Goal: Transaction & Acquisition: Book appointment/travel/reservation

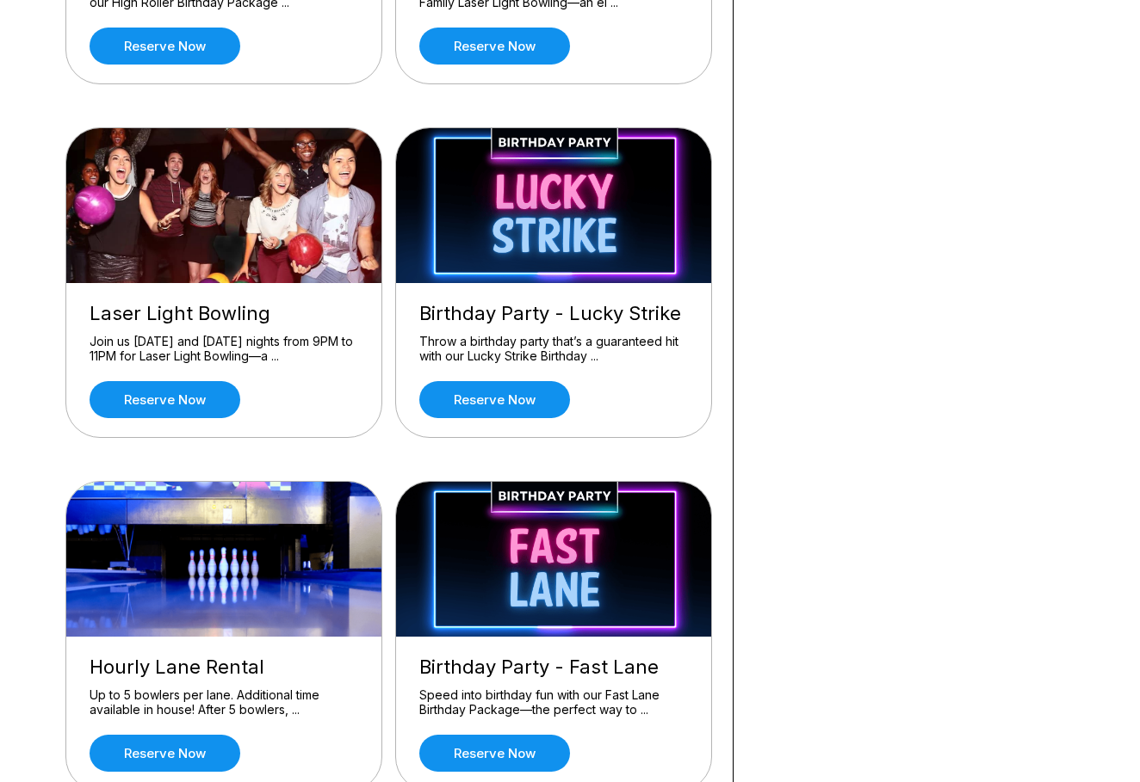
scroll to position [425, 0]
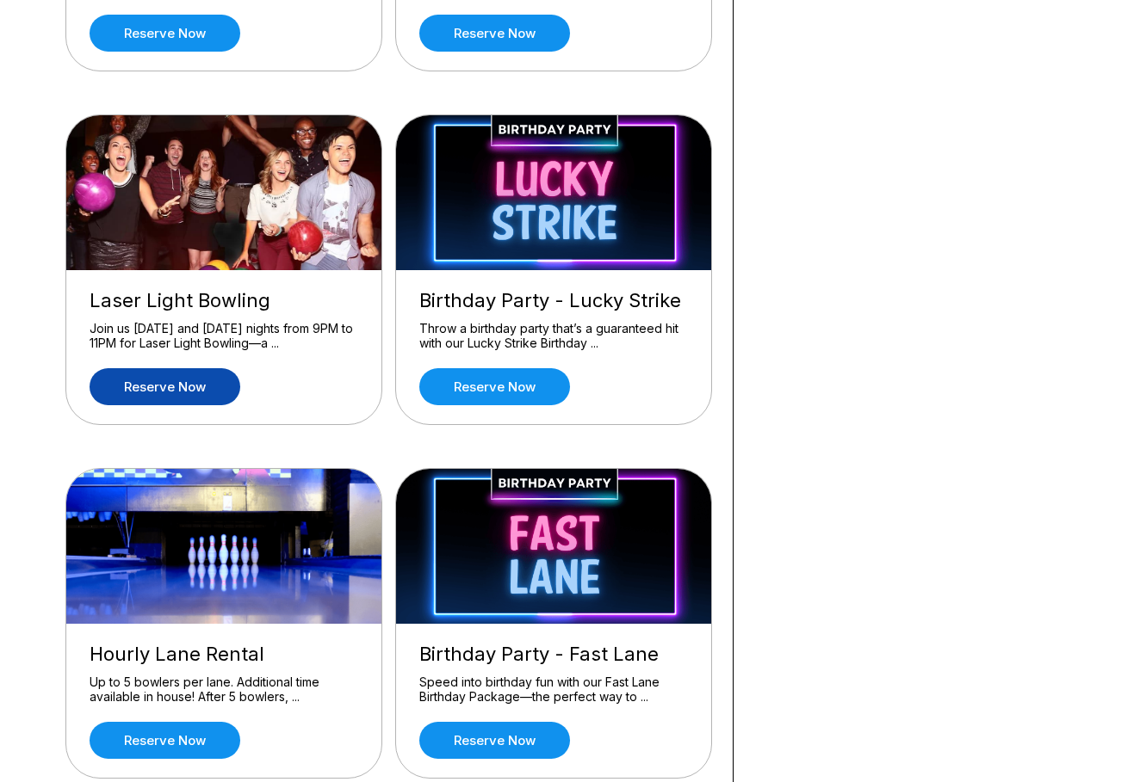
click at [155, 391] on link "Reserve now" at bounding box center [165, 386] width 151 height 37
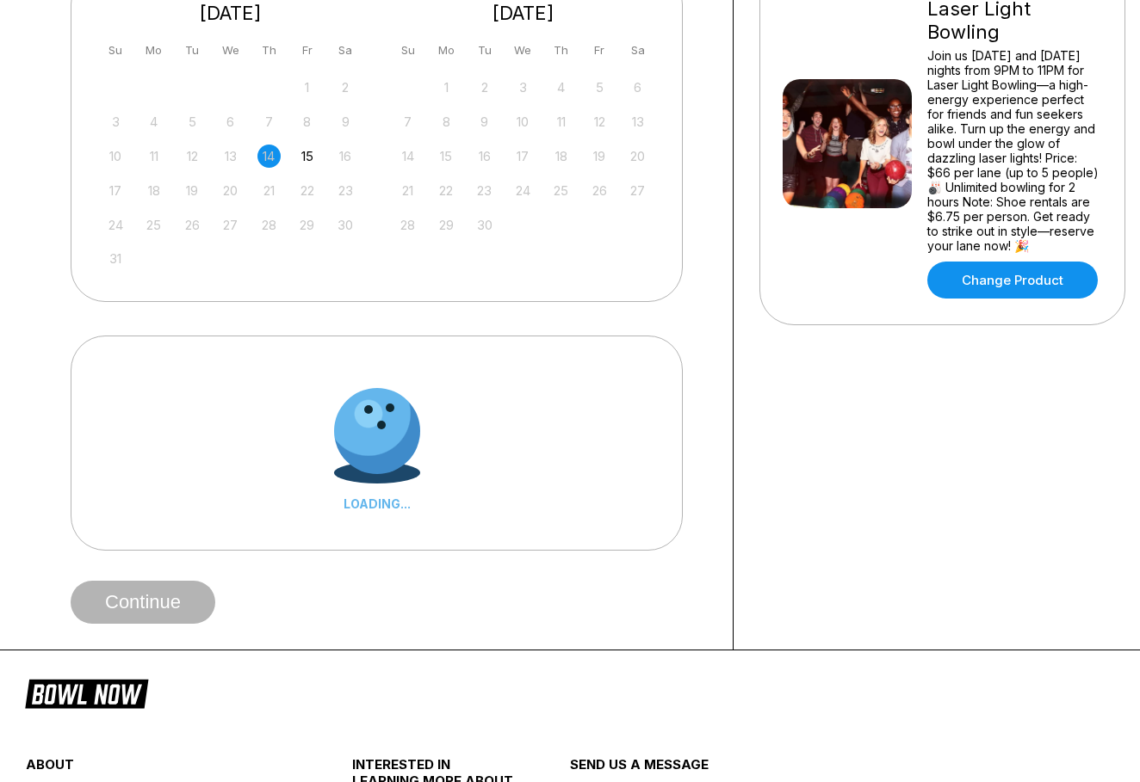
scroll to position [0, 0]
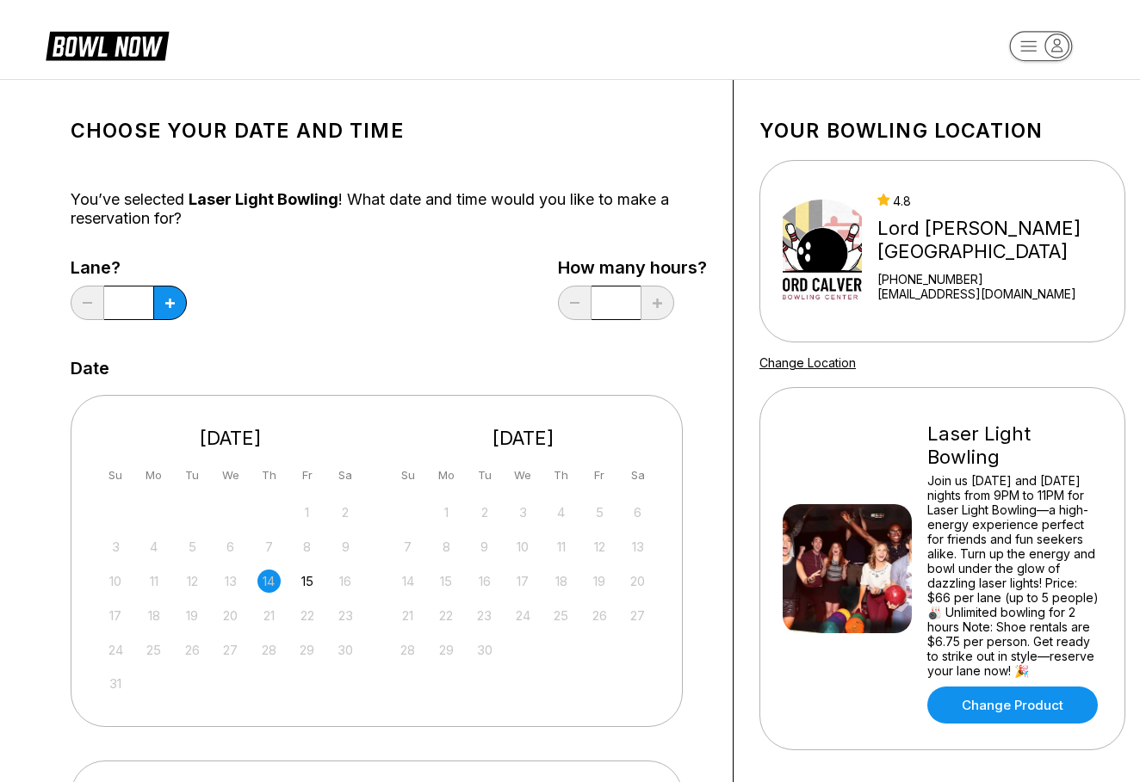
click at [602, 545] on div "12" at bounding box center [599, 546] width 23 height 23
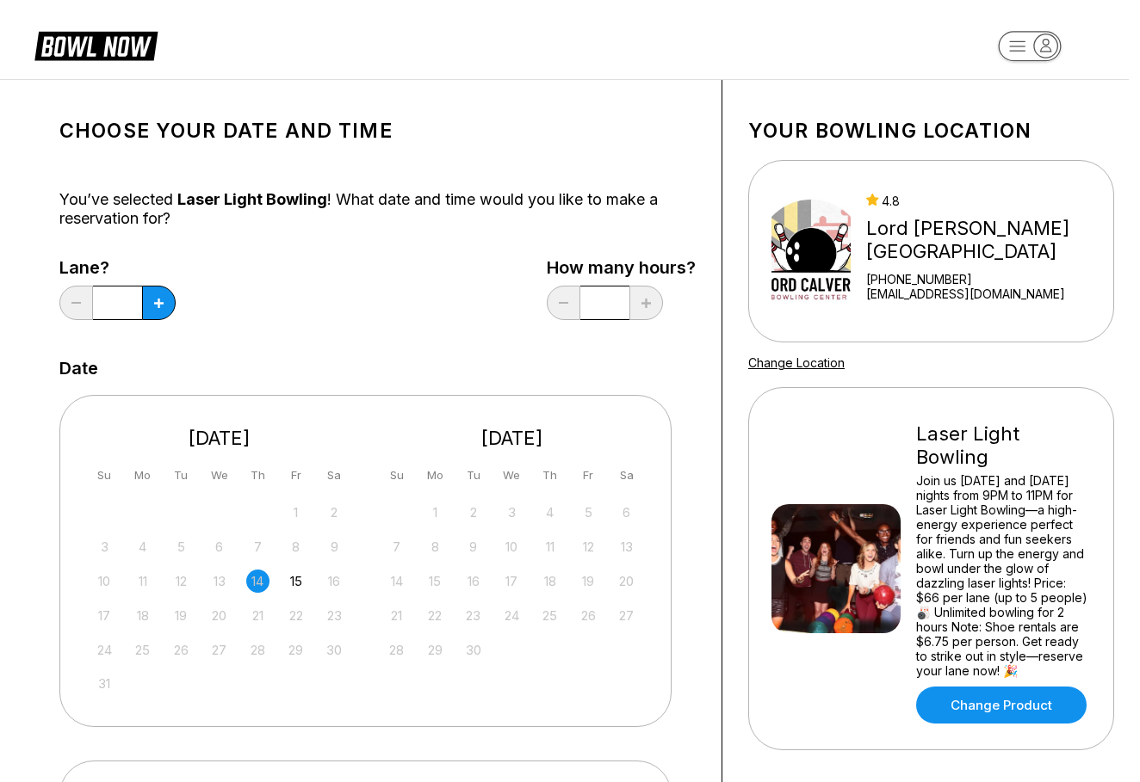
scroll to position [0, 11]
click at [594, 547] on div "12" at bounding box center [588, 546] width 23 height 23
click at [584, 548] on div "12" at bounding box center [588, 546] width 23 height 23
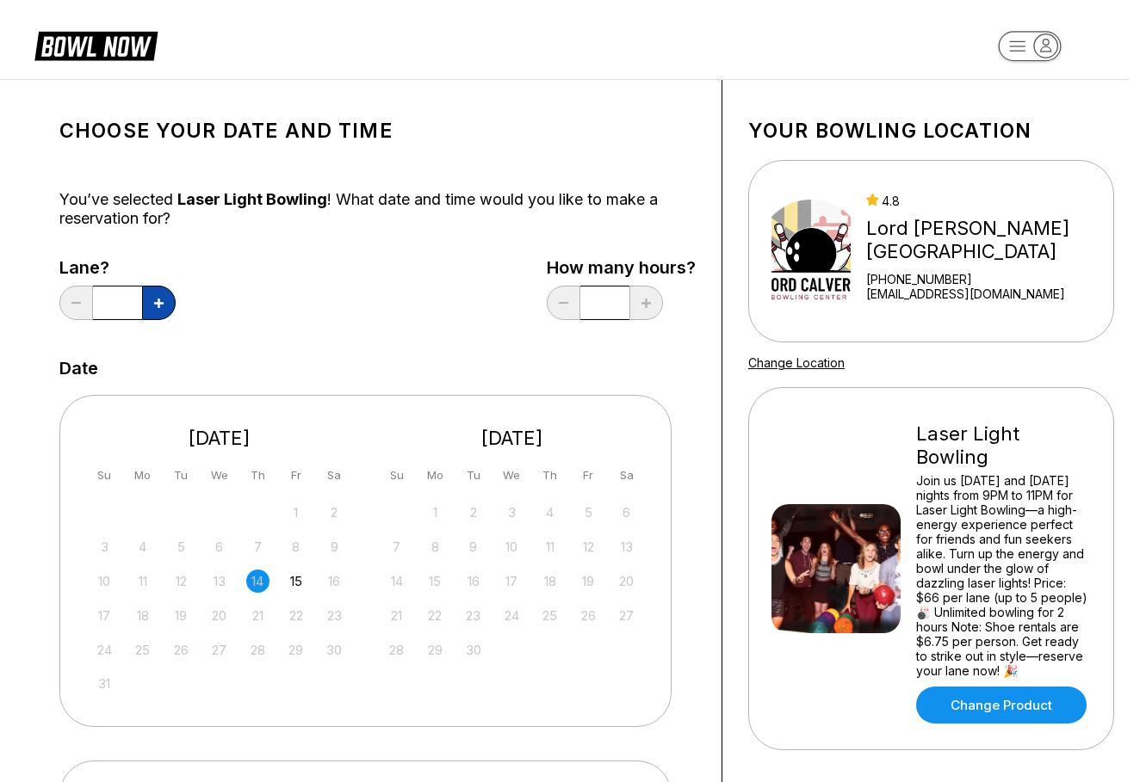
click at [158, 307] on icon at bounding box center [158, 303] width 9 height 9
type input "*"
click at [588, 543] on div "12" at bounding box center [588, 546] width 23 height 23
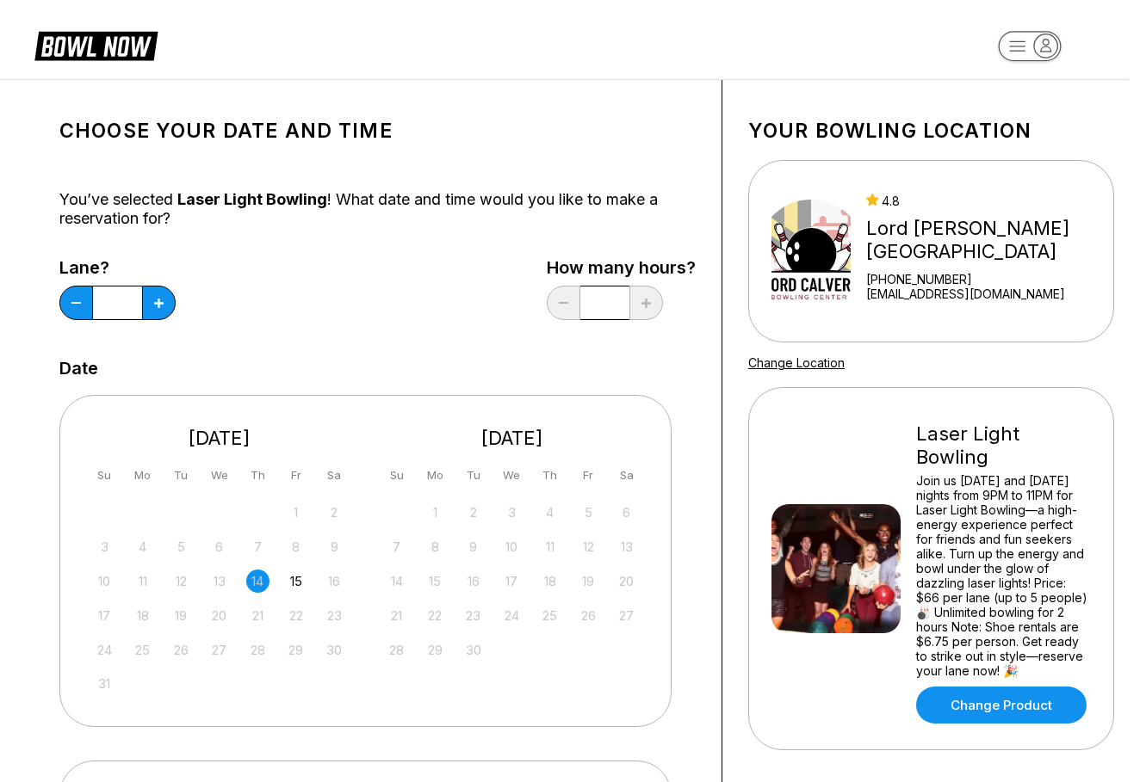
click at [587, 542] on div "12" at bounding box center [588, 546] width 23 height 23
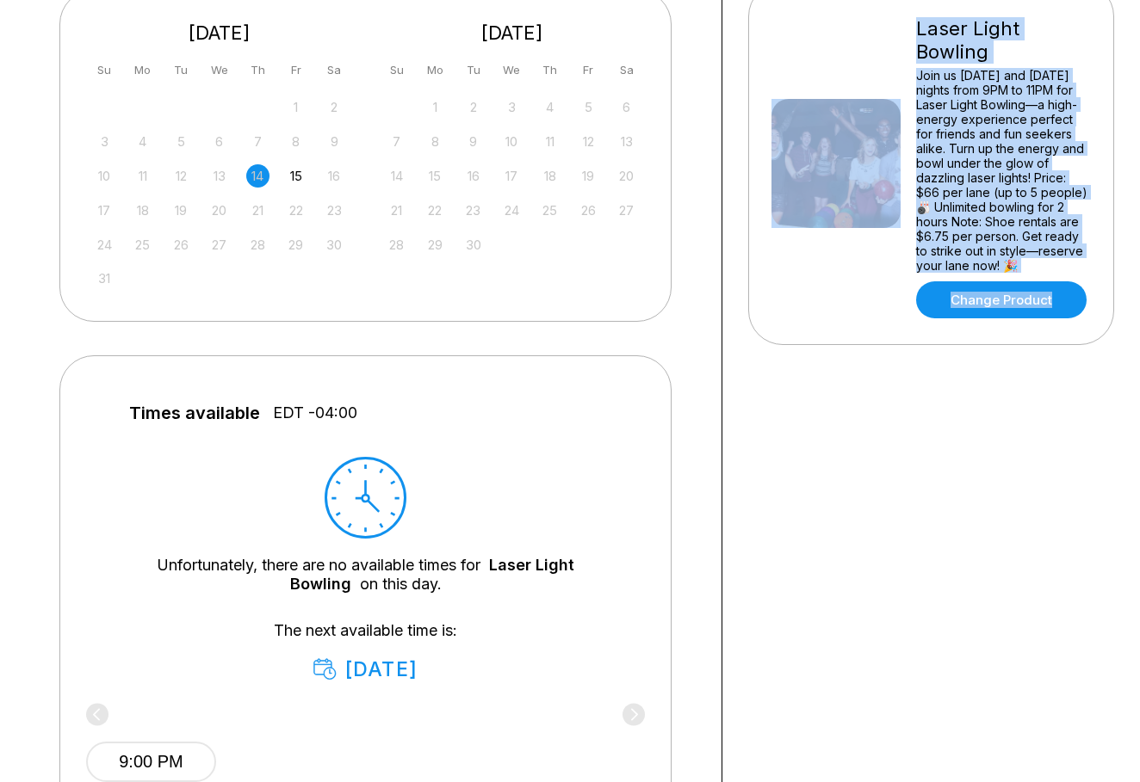
scroll to position [407, 11]
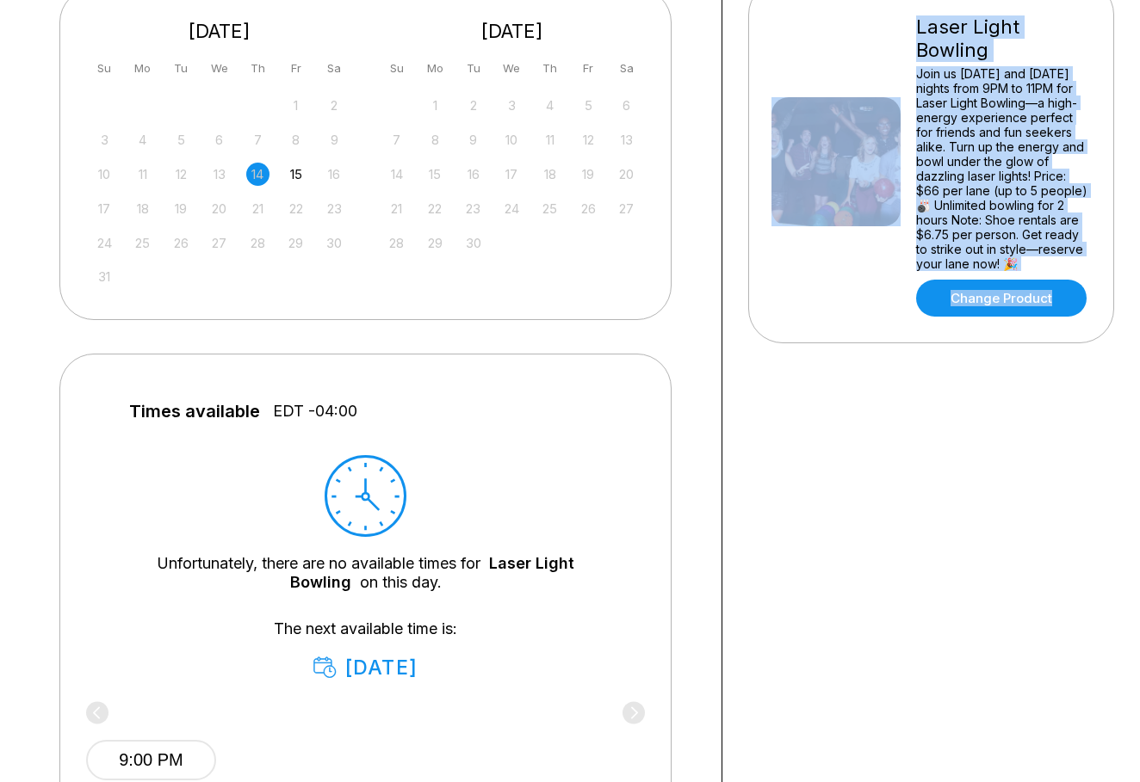
click at [1116, 355] on div "Your bowling location 4.8 [GEOGRAPHIC_DATA][PERSON_NAME] [PHONE_NUMBER] [EMAIL_…" at bounding box center [931, 330] width 418 height 1314
click at [888, 484] on div "Your bowling location 4.8 [GEOGRAPHIC_DATA][PERSON_NAME] [PHONE_NUMBER] [EMAIL_…" at bounding box center [931, 330] width 418 height 1314
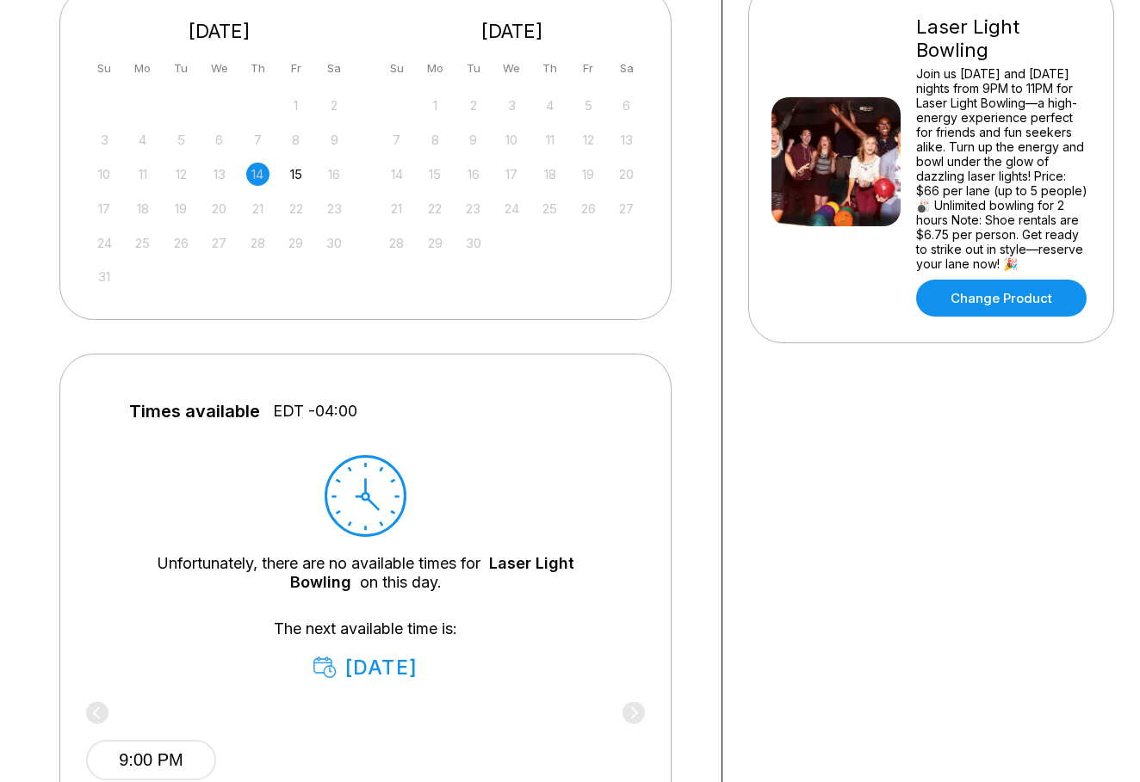
click at [587, 139] on div "12" at bounding box center [588, 139] width 23 height 23
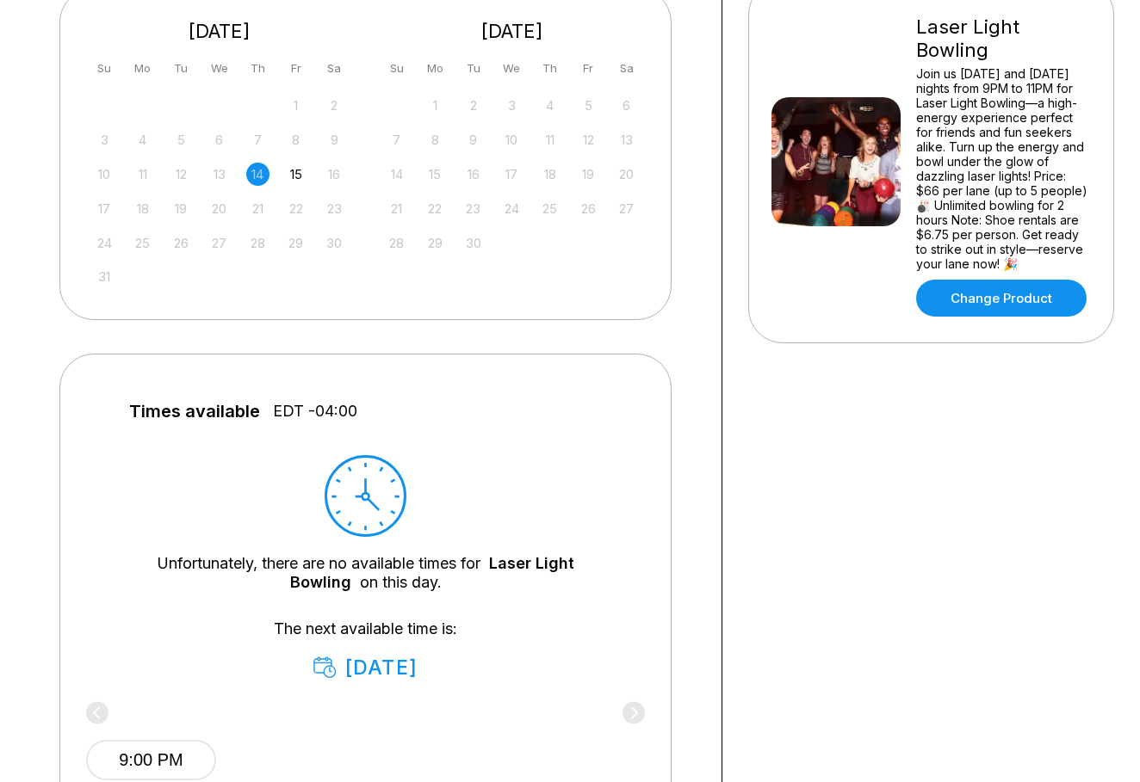
click at [637, 715] on div "9:00 PM" at bounding box center [365, 757] width 559 height 103
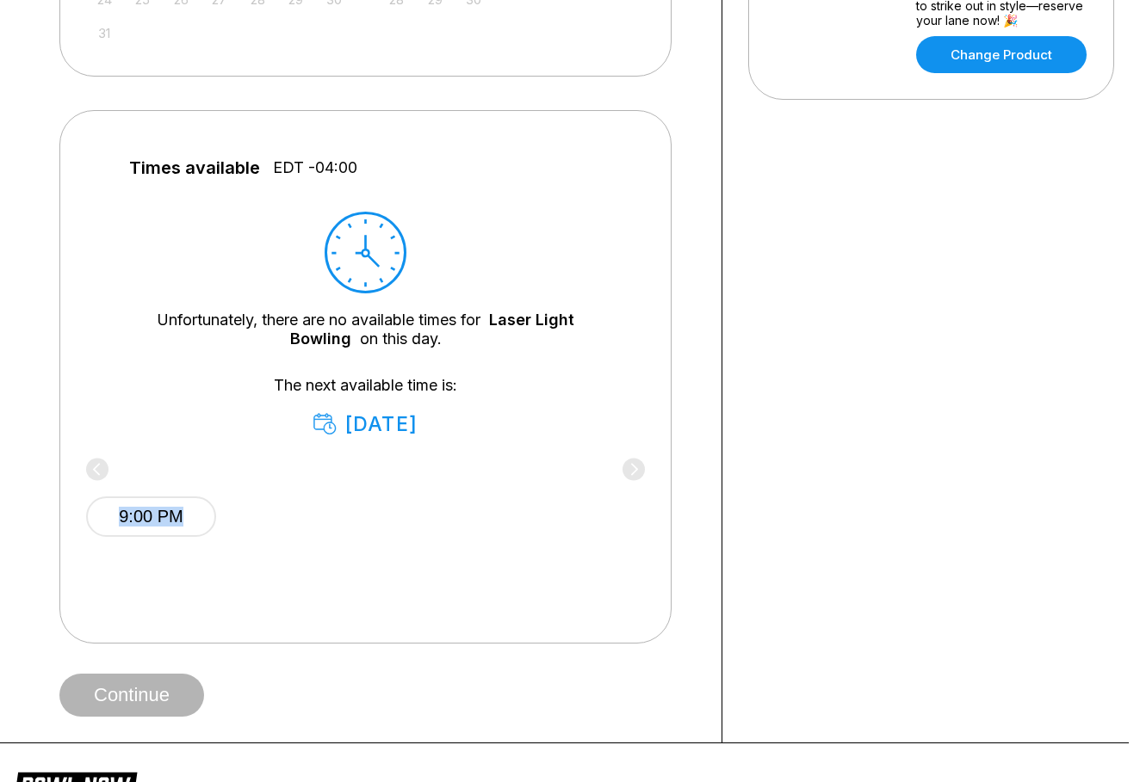
scroll to position [665, 11]
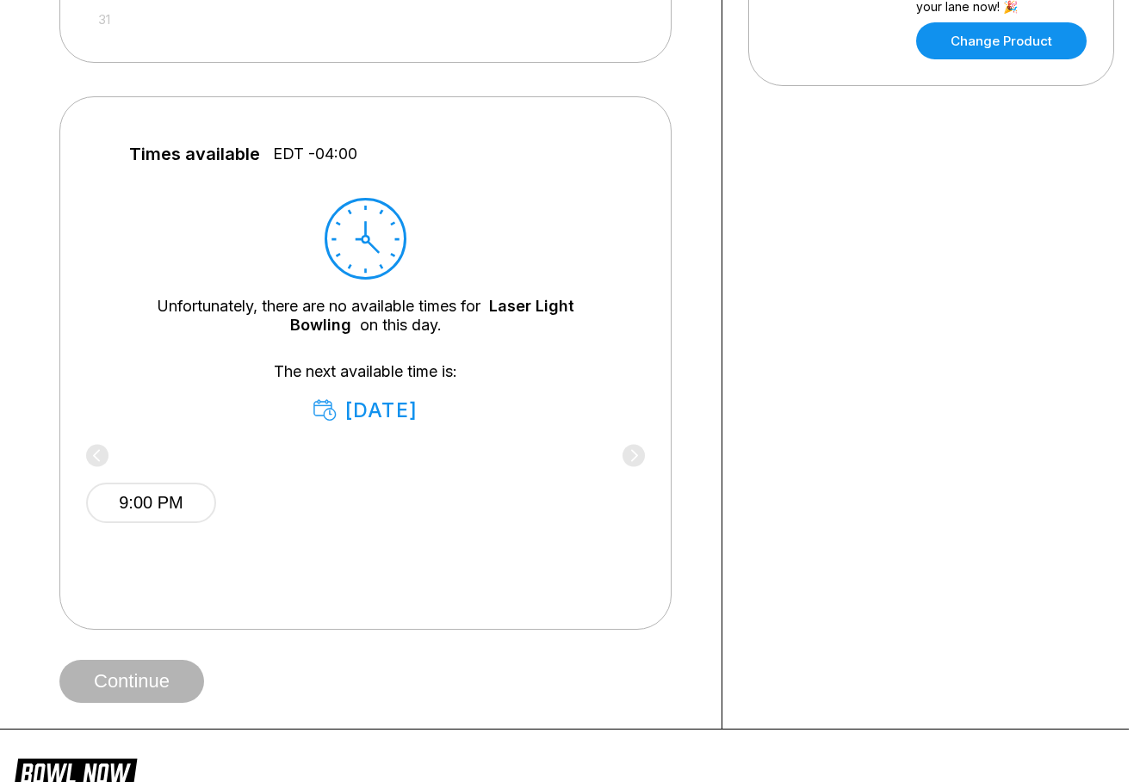
click at [806, 537] on div "Your bowling location 4.8 [GEOGRAPHIC_DATA][PERSON_NAME] [PHONE_NUMBER] [EMAIL_…" at bounding box center [931, 72] width 418 height 1314
click at [634, 461] on div "9:00 PM" at bounding box center [365, 499] width 559 height 103
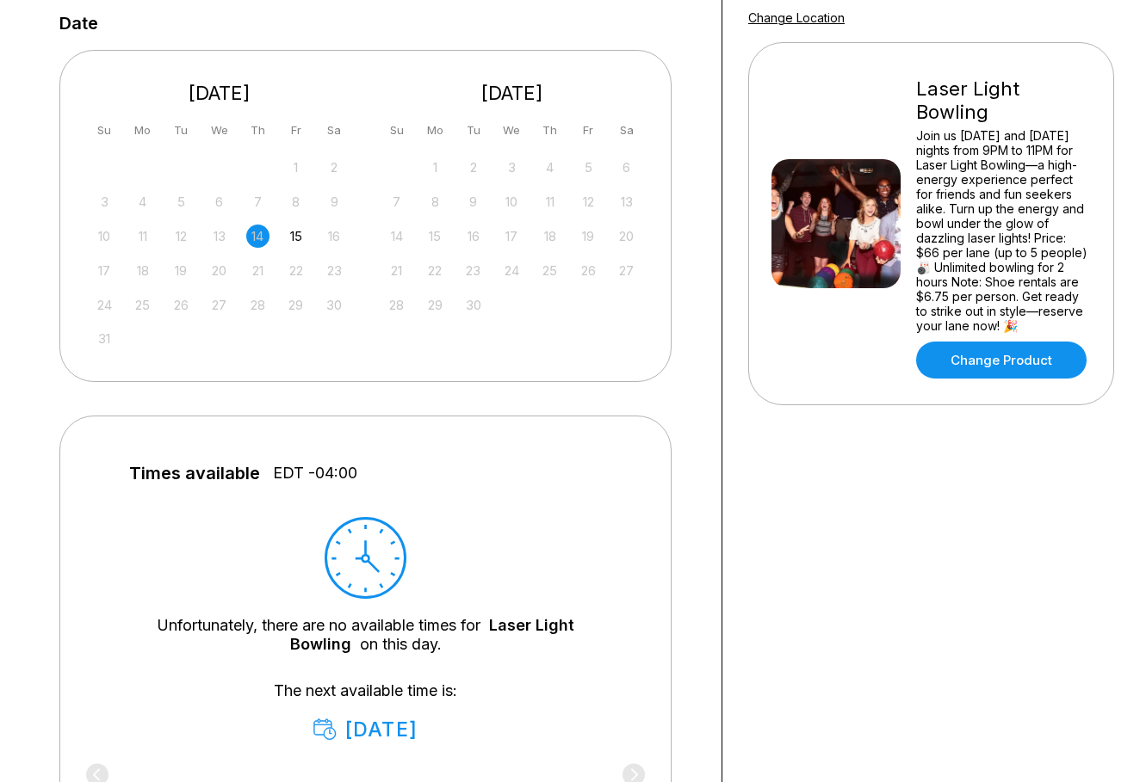
scroll to position [344, 11]
click at [566, 104] on div "[DATE]" at bounding box center [512, 94] width 267 height 23
click at [589, 201] on div "12" at bounding box center [588, 202] width 23 height 23
click at [946, 367] on link "Change Product" at bounding box center [1001, 361] width 170 height 37
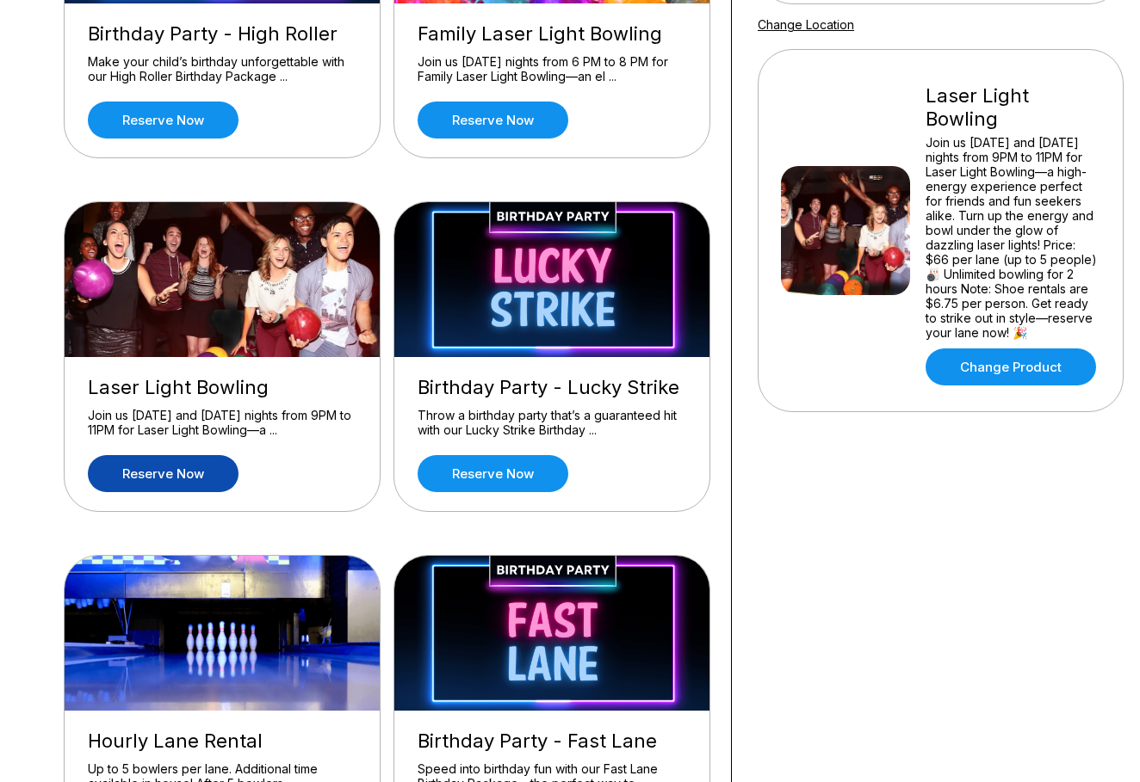
scroll to position [343, 2]
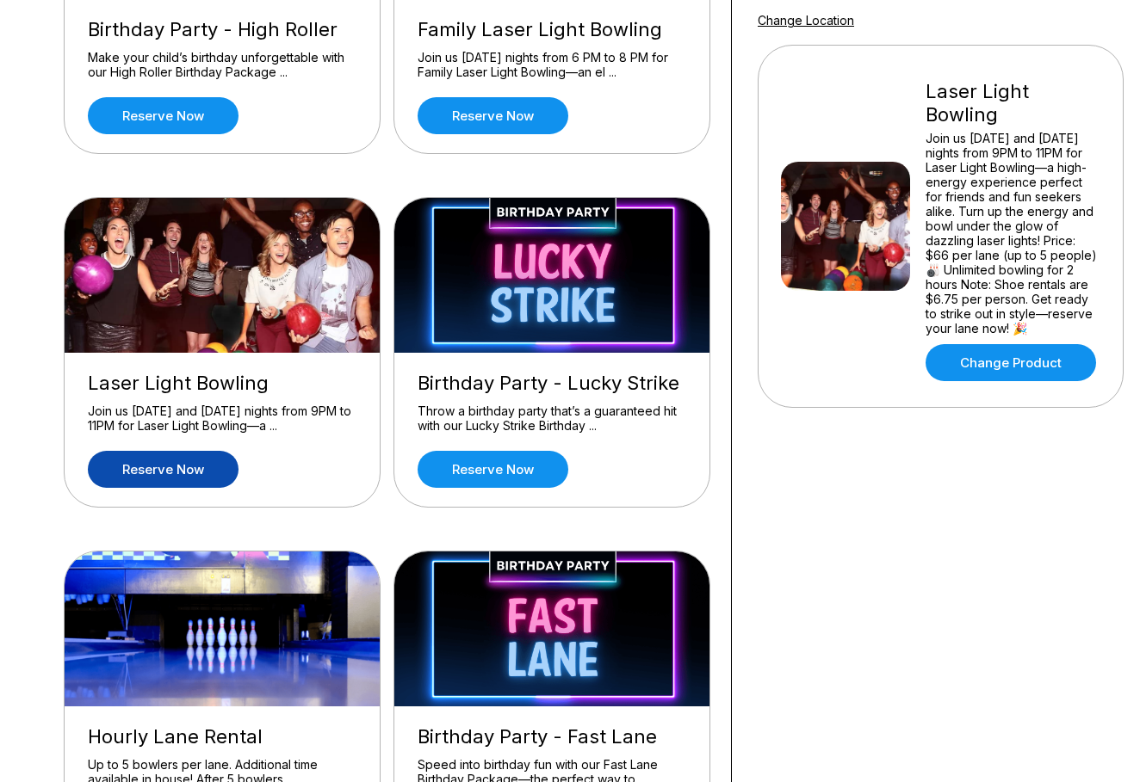
click at [183, 475] on link "Reserve now" at bounding box center [163, 469] width 151 height 37
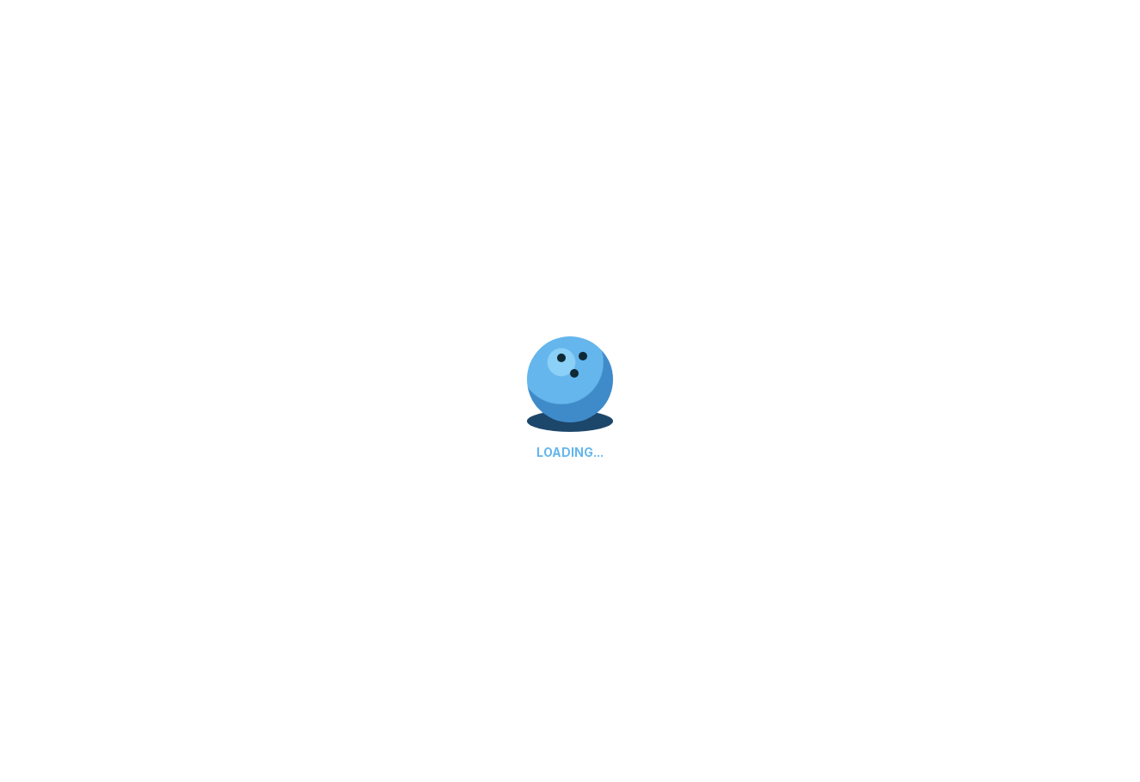
scroll to position [0, 0]
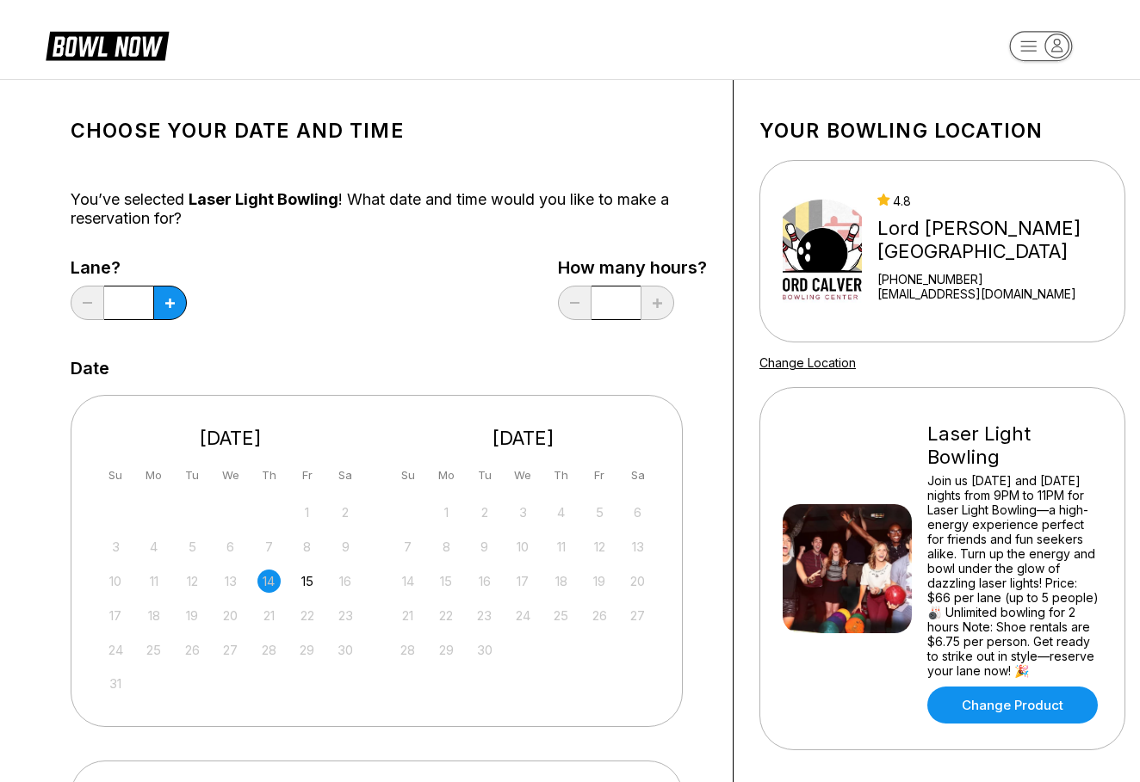
click at [597, 544] on div "12" at bounding box center [599, 546] width 23 height 23
click at [943, 298] on link "[EMAIL_ADDRESS][DOMAIN_NAME]" at bounding box center [997, 294] width 240 height 15
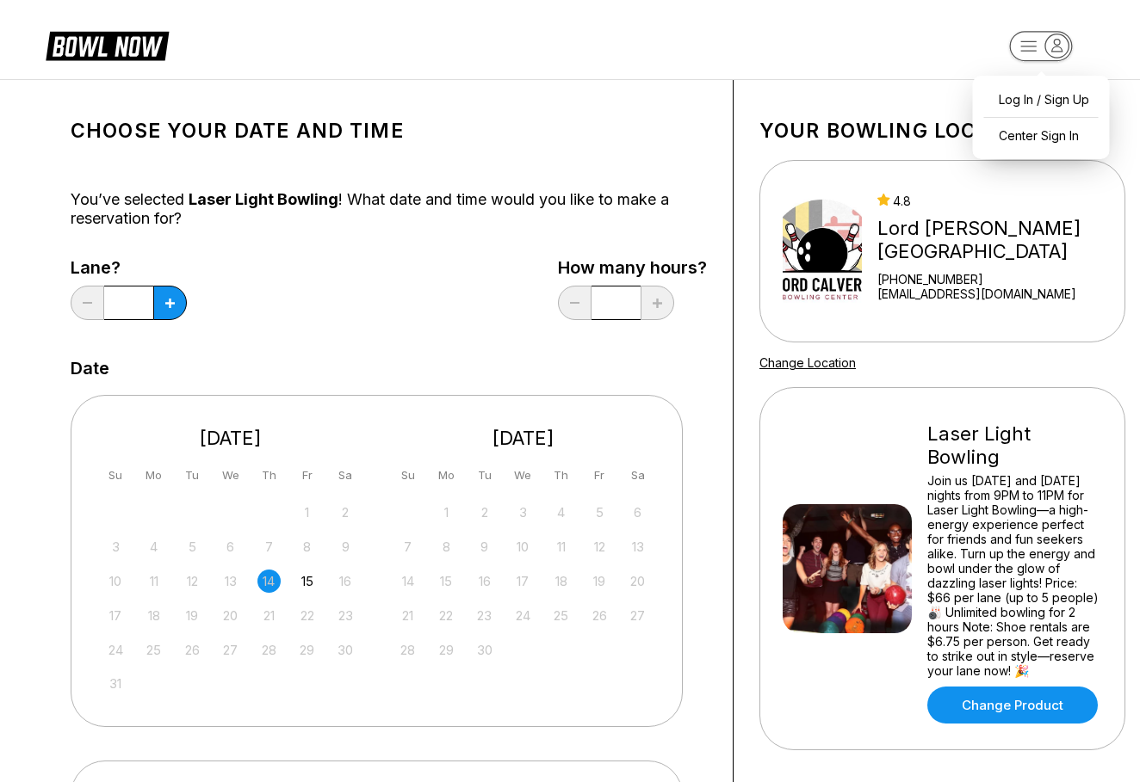
click at [1053, 49] on icon "button" at bounding box center [1057, 46] width 10 height 12
click at [951, 64] on header at bounding box center [570, 39] width 1140 height 79
click at [704, 712] on div "[DATE] Su Mo Tu We Th Fr Sa 27 28 29 30 31 1 2 3 4 5 6 7 8 9 10 11 12 13 14 15 …" at bounding box center [389, 554] width 636 height 352
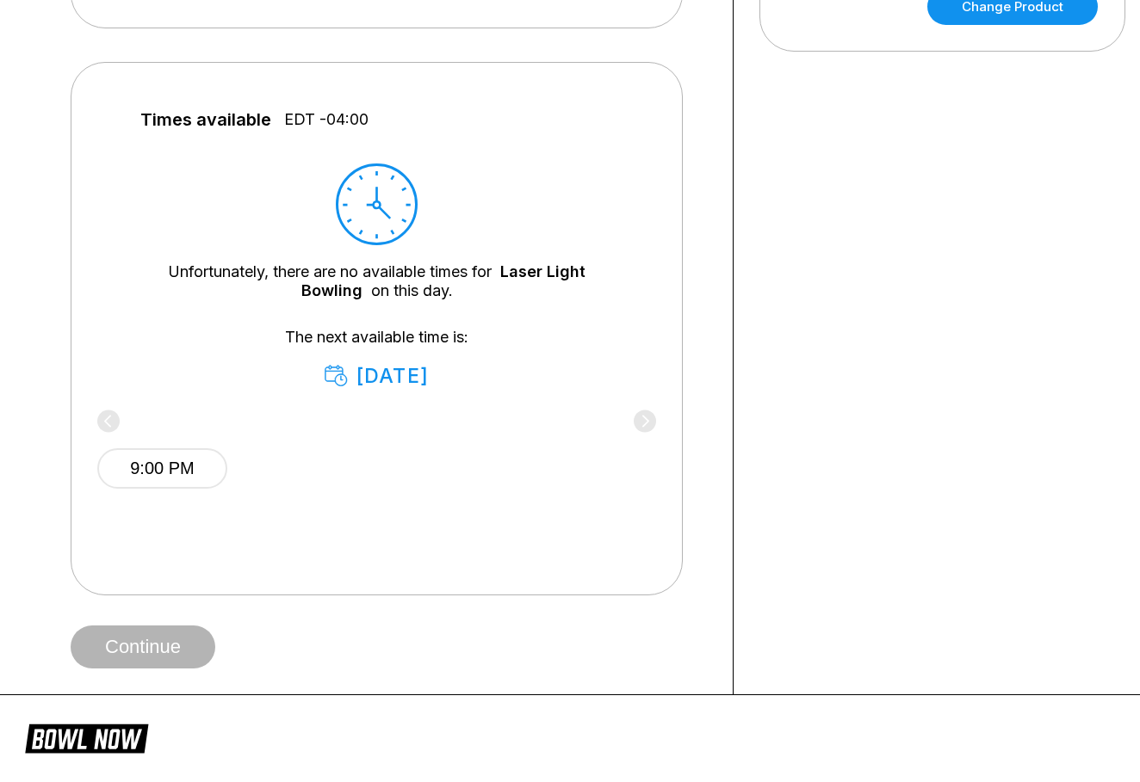
scroll to position [717, 0]
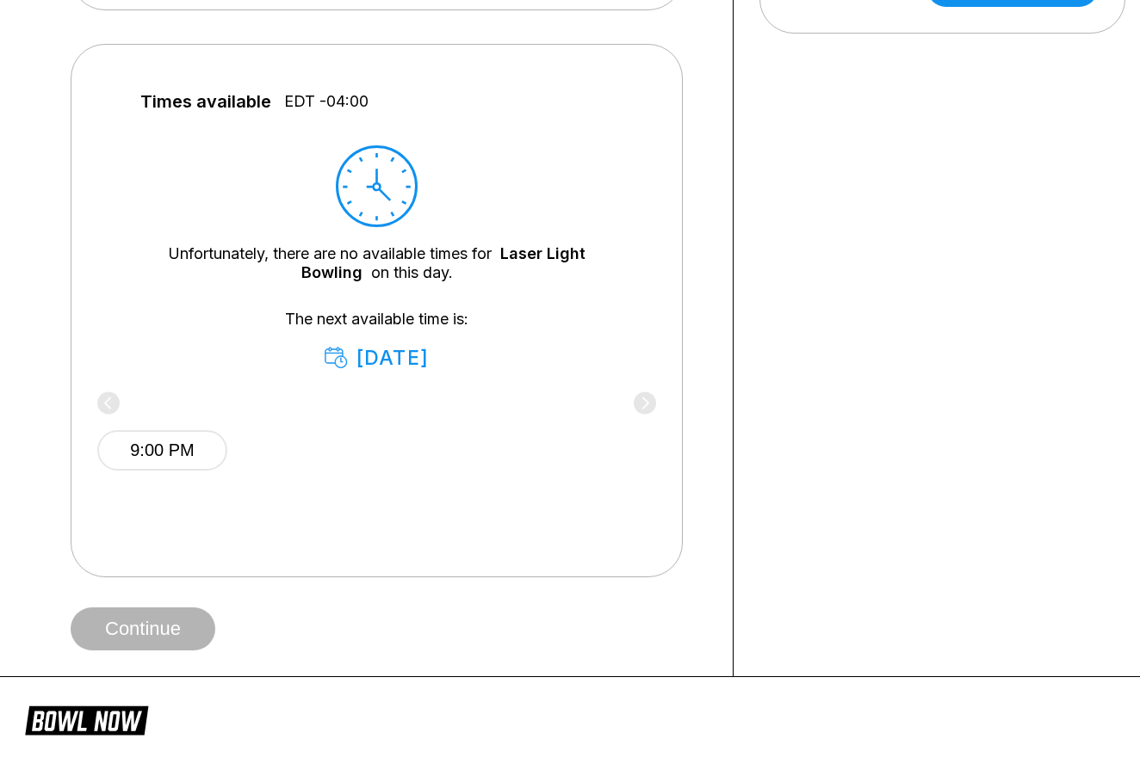
click at [645, 402] on div "9:00 PM" at bounding box center [376, 447] width 559 height 103
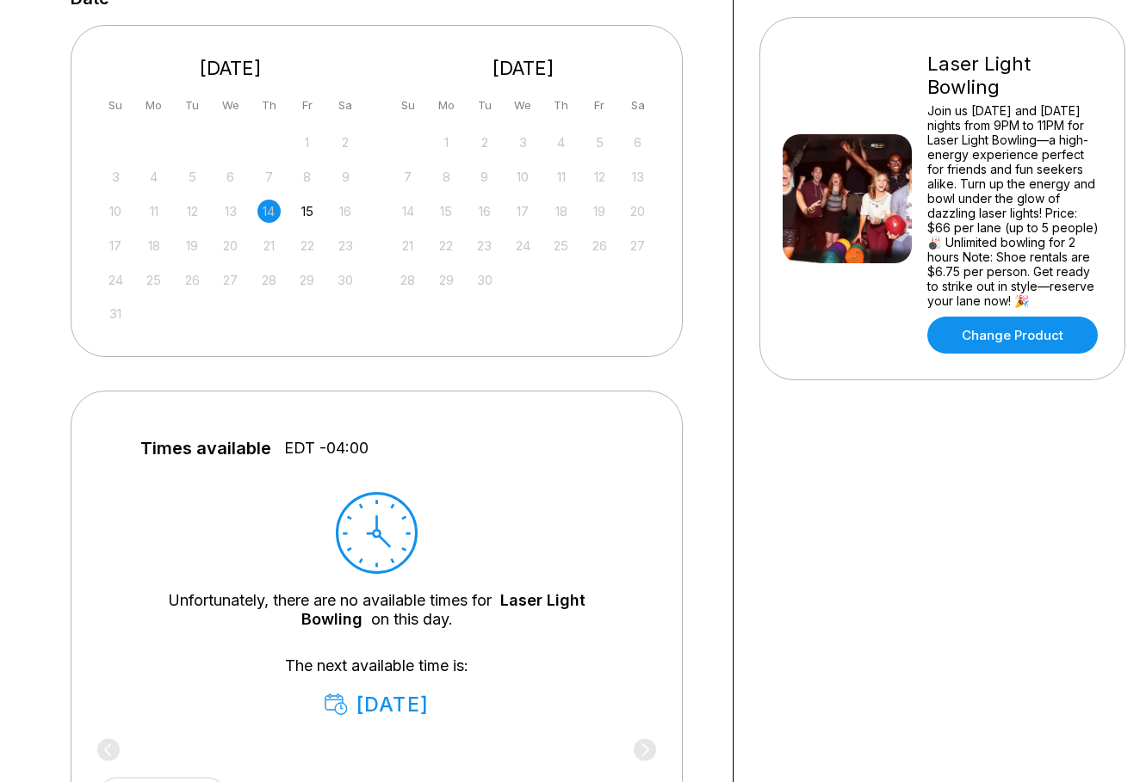
scroll to position [369, 0]
click at [597, 176] on div "12" at bounding box center [599, 177] width 23 height 23
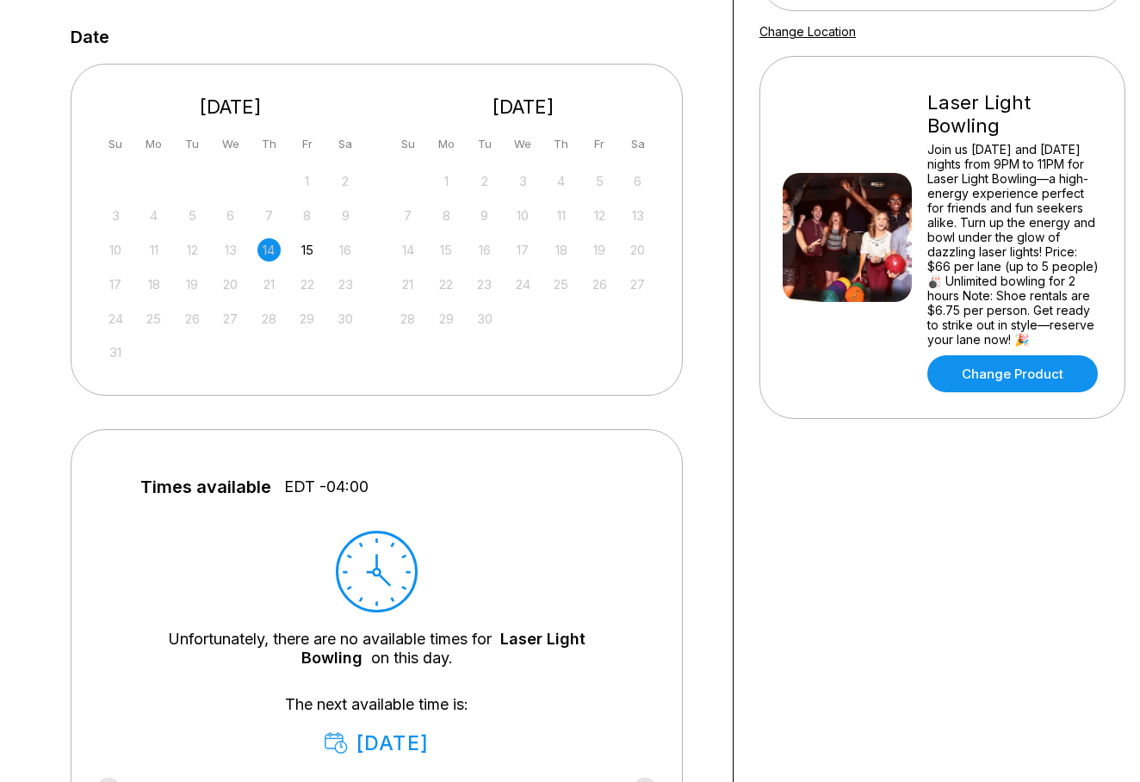
scroll to position [326, 0]
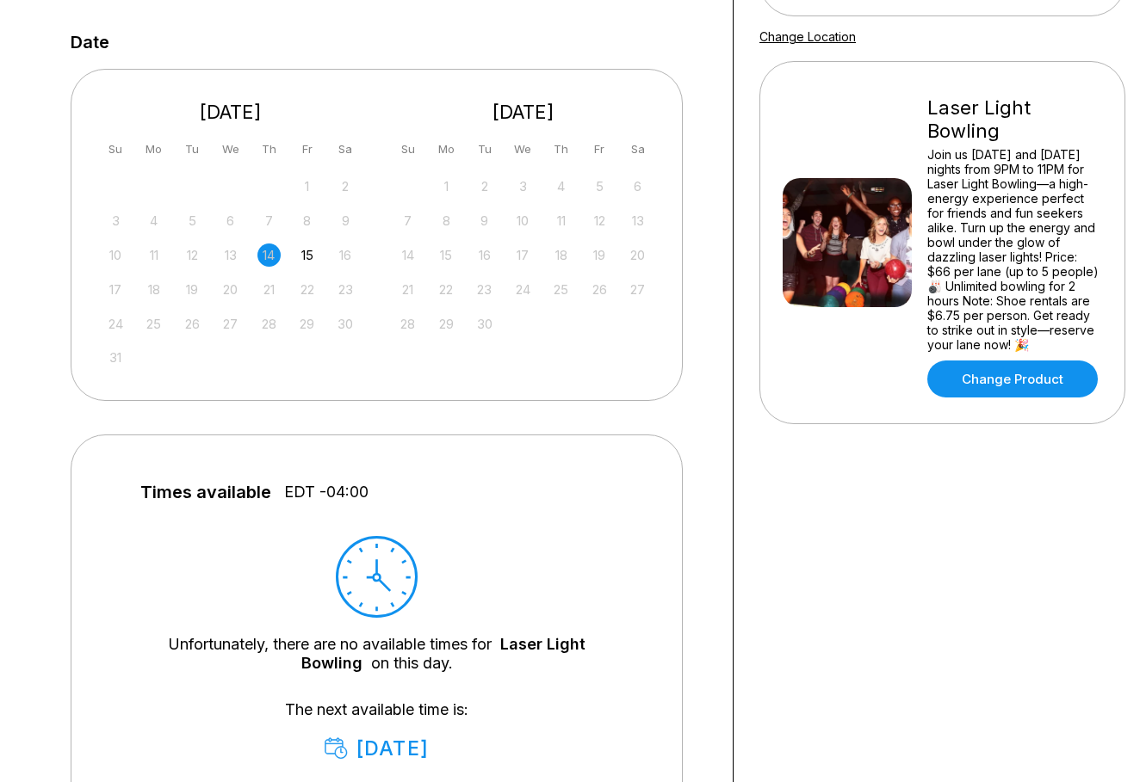
click at [706, 462] on div "Choose your Date and time You’ve selected Laser Light Bowling ! What date and t…" at bounding box center [389, 411] width 636 height 1262
click at [597, 225] on div "12" at bounding box center [599, 220] width 23 height 23
click at [309, 249] on div "15" at bounding box center [306, 255] width 23 height 23
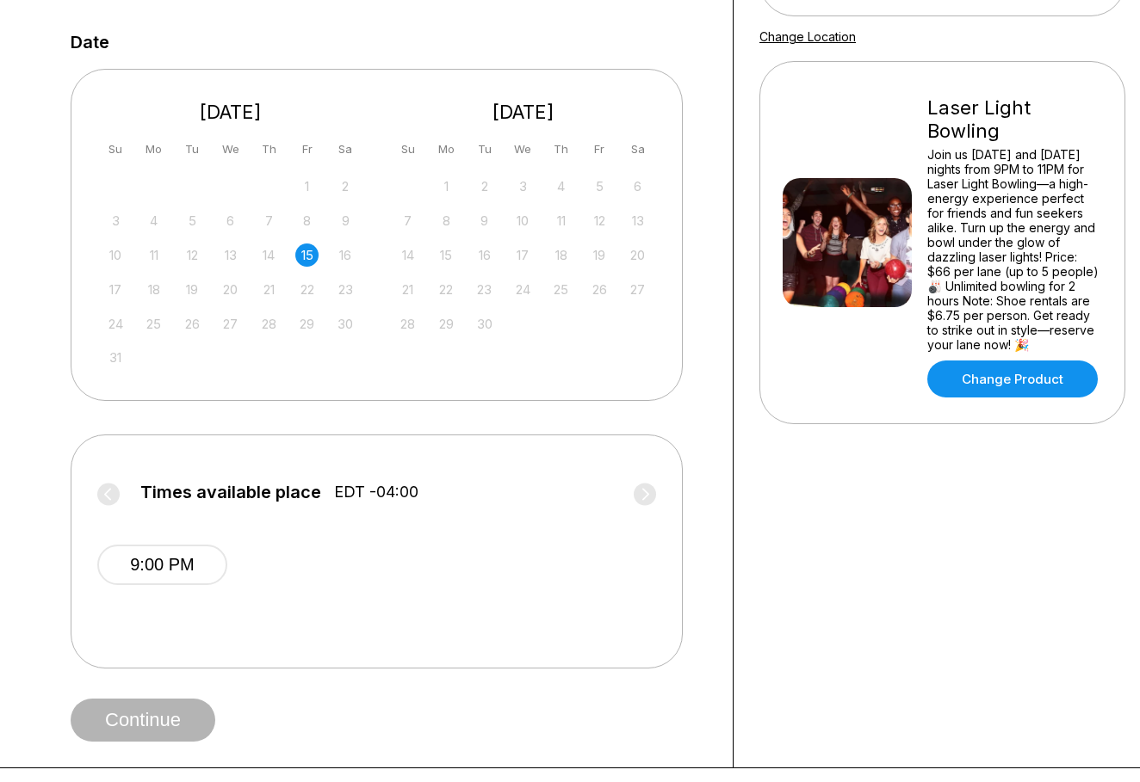
click at [303, 293] on div "22" at bounding box center [306, 289] width 23 height 23
click at [304, 318] on div "29" at bounding box center [306, 323] width 23 height 23
click at [596, 226] on div "12" at bounding box center [599, 220] width 23 height 23
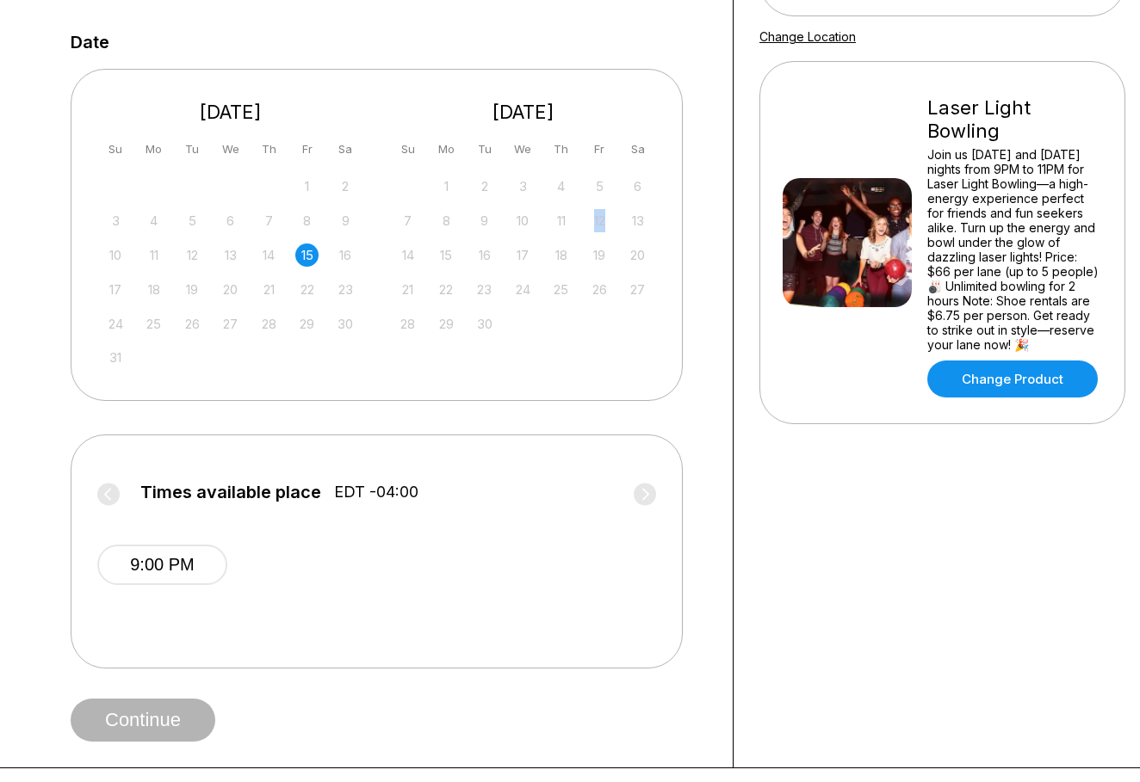
click at [596, 226] on div "12" at bounding box center [599, 220] width 23 height 23
